Goal: Check status: Check status

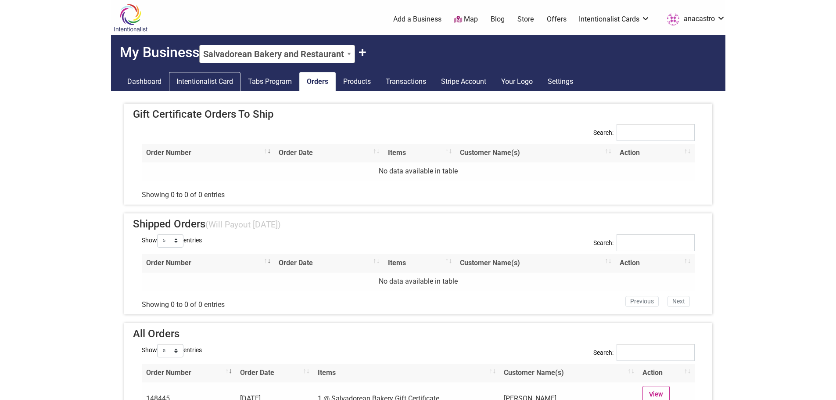
click at [219, 84] on link "Intentionalist Card" at bounding box center [204, 81] width 71 height 19
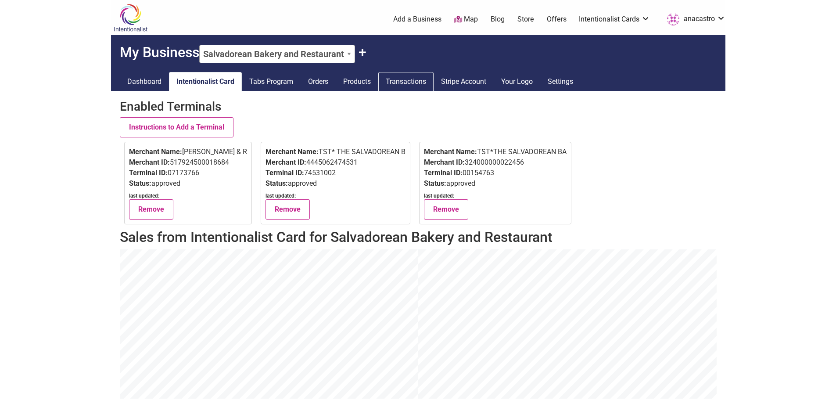
click at [406, 78] on link "Transactions" at bounding box center [405, 81] width 55 height 19
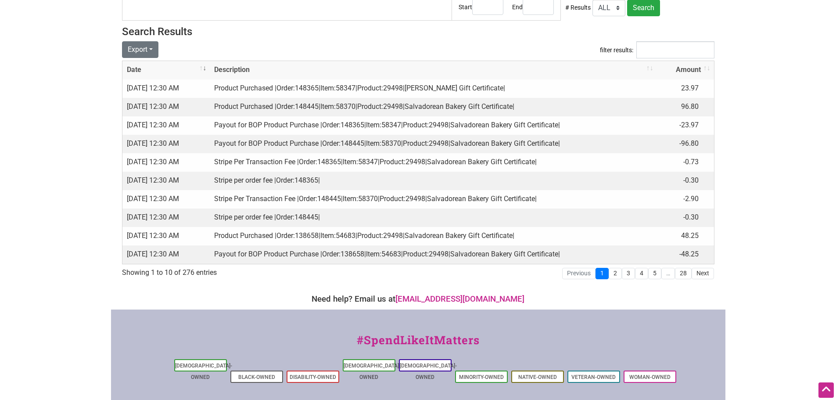
scroll to position [132, 0]
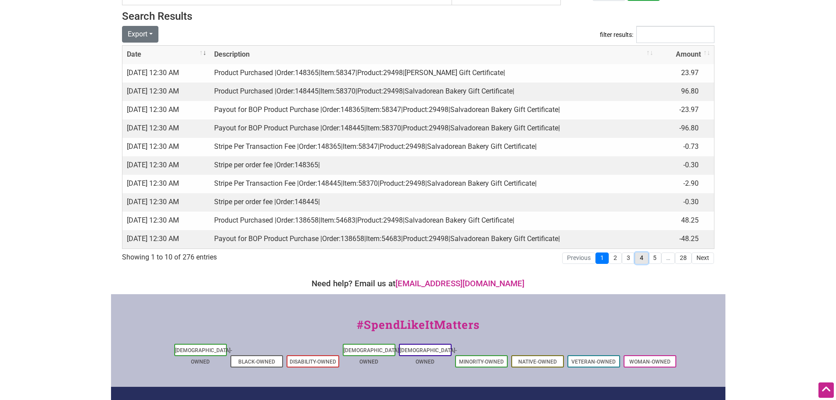
click at [636, 259] on link "4" at bounding box center [641, 257] width 13 height 11
click at [625, 260] on link "3" at bounding box center [627, 257] width 13 height 11
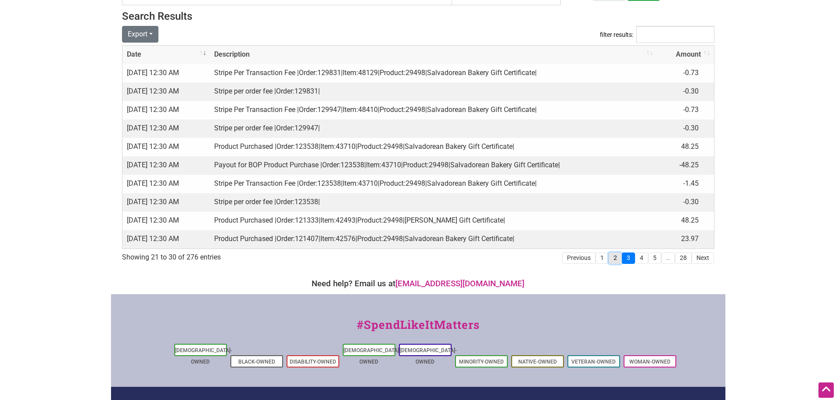
click at [619, 257] on link "2" at bounding box center [614, 257] width 13 height 11
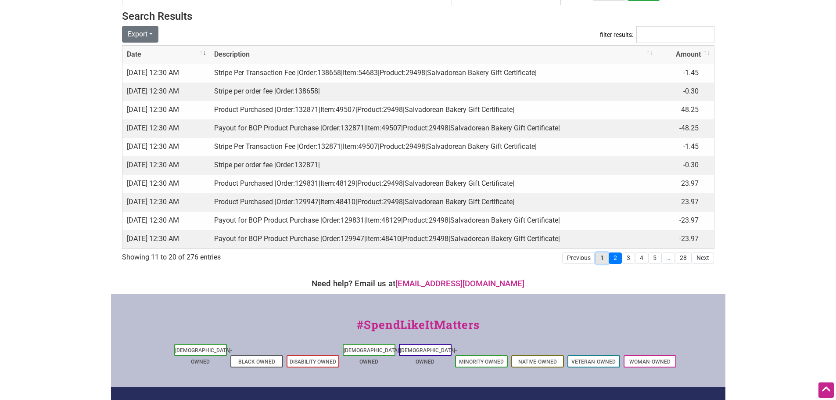
click at [600, 255] on link "1" at bounding box center [601, 257] width 13 height 11
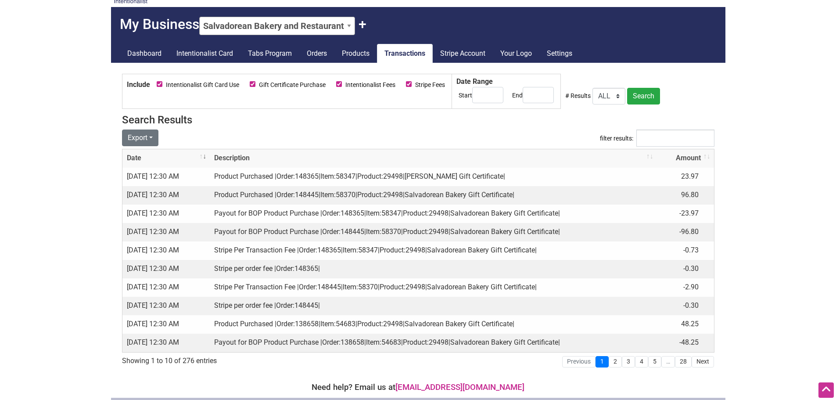
scroll to position [0, 0]
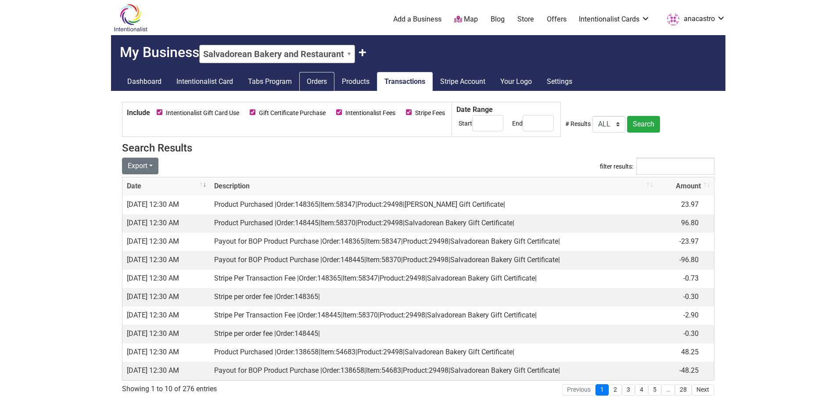
click at [327, 82] on link "Orders" at bounding box center [316, 81] width 35 height 19
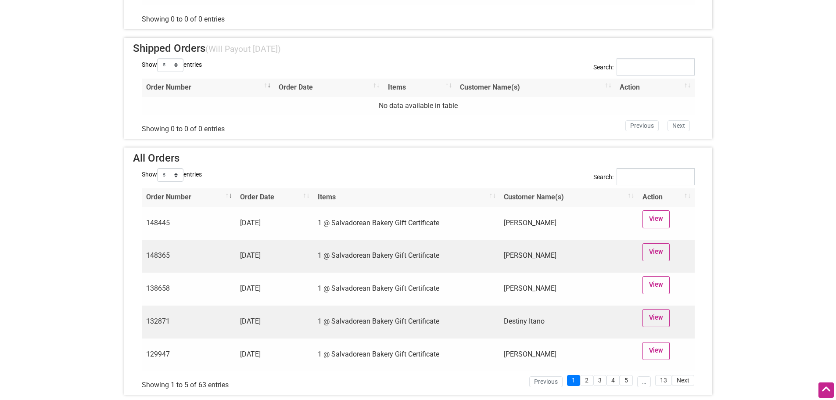
scroll to position [219, 0]
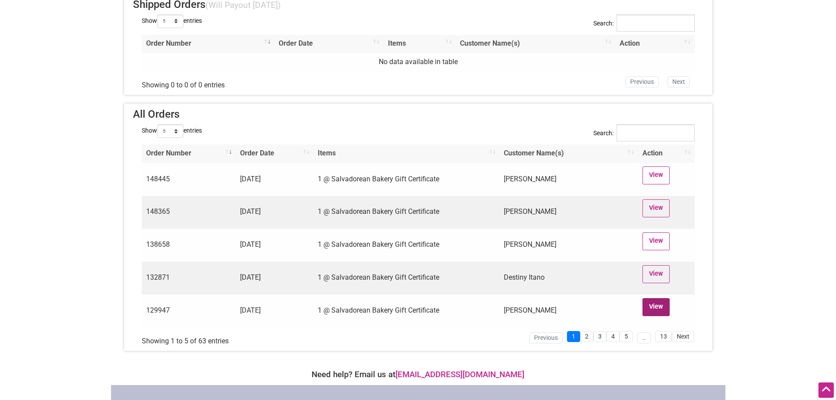
click at [657, 307] on link "View" at bounding box center [656, 307] width 28 height 18
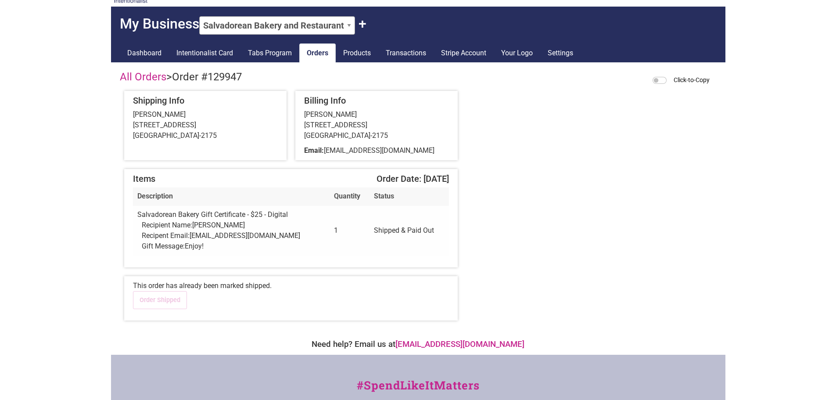
scroll to position [44, 0]
